Goal: Check status

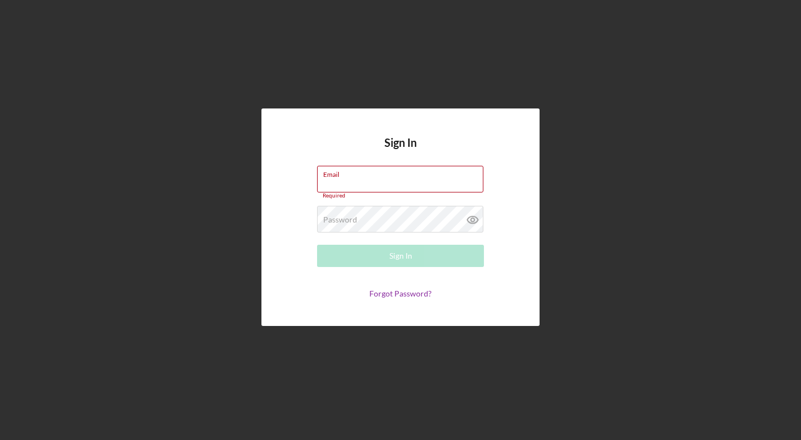
type input "[EMAIL_ADDRESS][DOMAIN_NAME]"
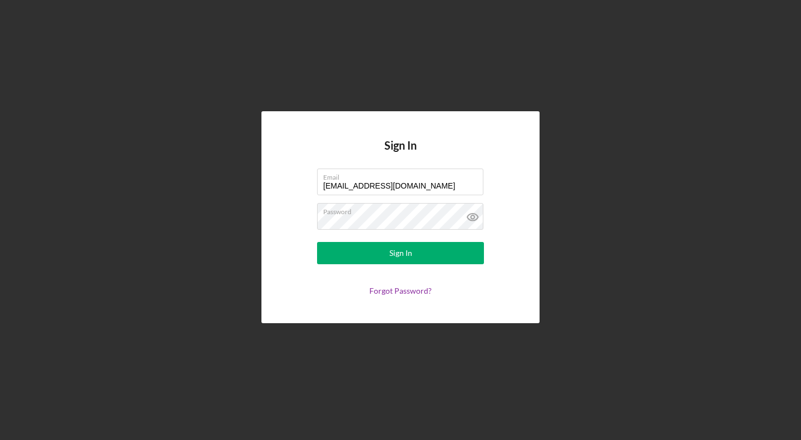
click at [394, 261] on div "Sign In" at bounding box center [400, 253] width 23 height 22
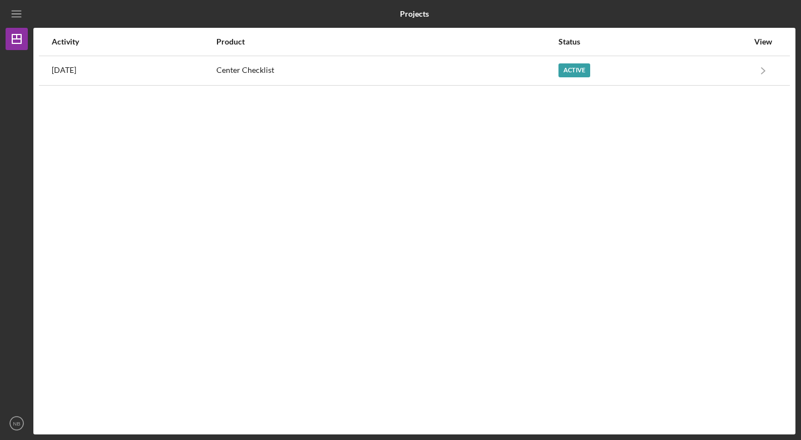
click at [606, 67] on div "Active" at bounding box center [653, 71] width 190 height 28
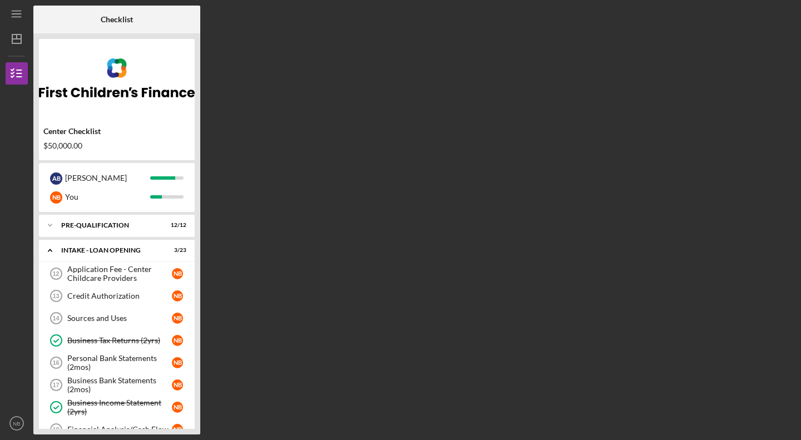
click at [112, 274] on div "Application Fee - Center Childcare Providers" at bounding box center [119, 274] width 105 height 18
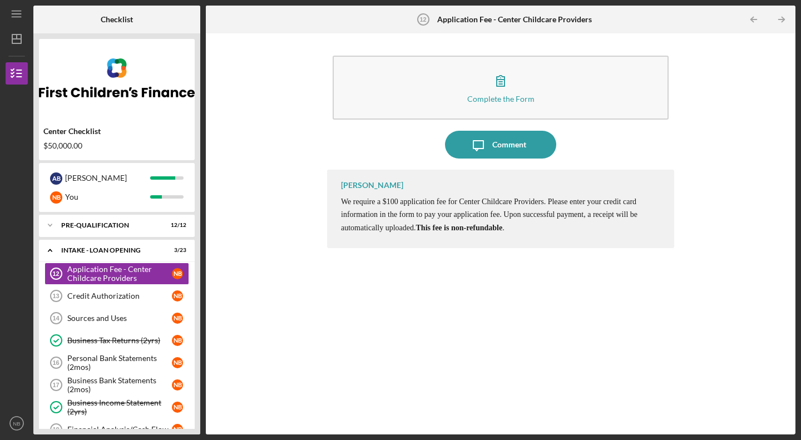
click at [98, 287] on link "Credit Authorization 13 Credit Authorization N B" at bounding box center [116, 296] width 145 height 22
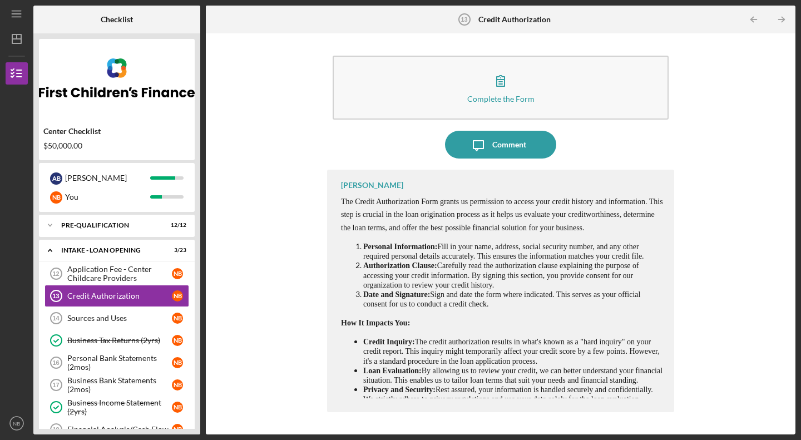
click at [98, 287] on link "Credit Authorization 13 Credit Authorization N B" at bounding box center [116, 296] width 145 height 22
click at [111, 317] on div "Sources and Uses" at bounding box center [119, 318] width 105 height 9
